Goal: Find contact information: Find contact information

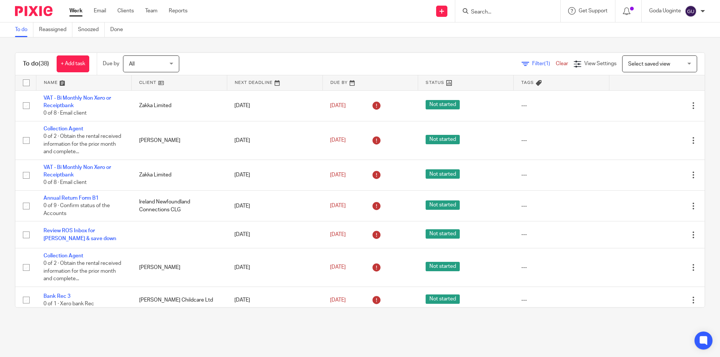
click at [489, 9] on input "Search" at bounding box center [504, 12] width 68 height 7
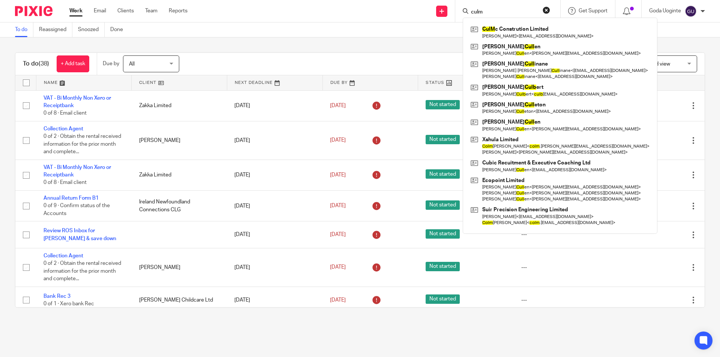
type input "culm"
click at [497, 27] on link at bounding box center [560, 32] width 183 height 17
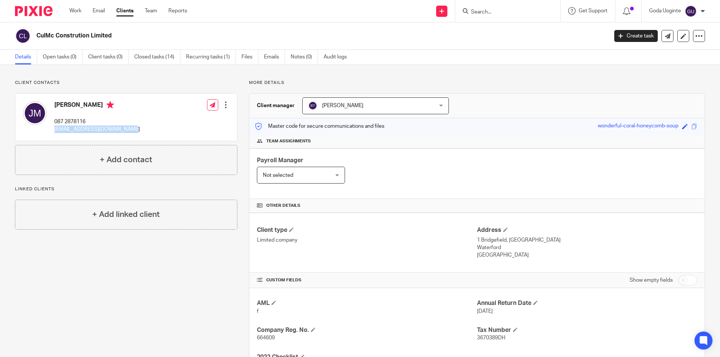
drag, startPoint x: 92, startPoint y: 129, endPoint x: 50, endPoint y: 130, distance: 41.3
click at [50, 130] on div "[PERSON_NAME] 087 2878116 [EMAIL_ADDRESS][DOMAIN_NAME] Edit contact Create clie…" at bounding box center [126, 117] width 222 height 47
drag, startPoint x: 66, startPoint y: 131, endPoint x: 107, endPoint y: 118, distance: 42.5
click at [113, 116] on div "[PERSON_NAME] 087 2878116 [EMAIL_ADDRESS][DOMAIN_NAME]" at bounding box center [97, 117] width 86 height 32
drag, startPoint x: 104, startPoint y: 134, endPoint x: 55, endPoint y: 133, distance: 48.8
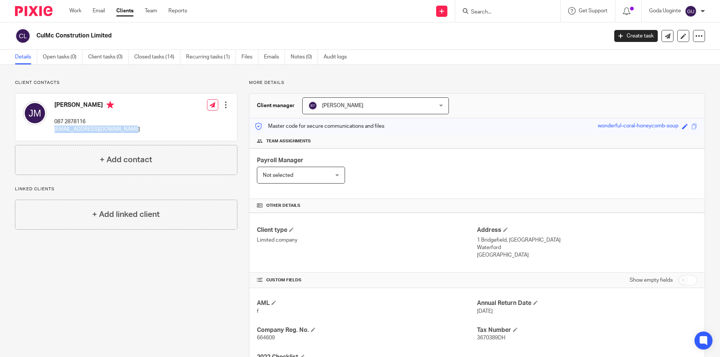
click at [55, 133] on p "[EMAIL_ADDRESS][DOMAIN_NAME]" at bounding box center [97, 130] width 86 height 8
